Goal: Task Accomplishment & Management: Manage account settings

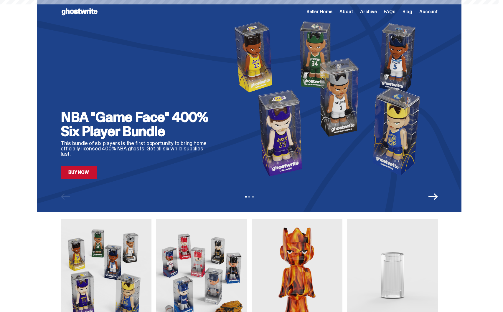
click at [333, 11] on span "Seller Home" at bounding box center [320, 11] width 26 height 5
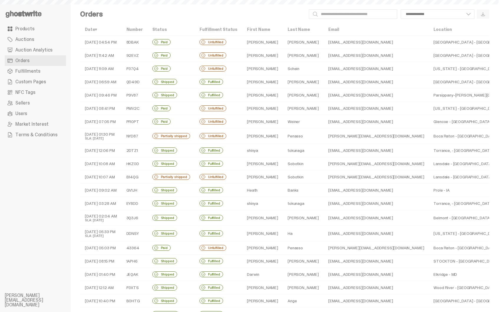
select select
click at [226, 44] on div "Unfulfilled" at bounding box center [213, 42] width 27 height 6
click at [238, 55] on td "Unfulfilled" at bounding box center [218, 55] width 47 height 13
click at [260, 138] on td "Gabriel" at bounding box center [262, 137] width 41 height 16
